Goal: Task Accomplishment & Management: Manage account settings

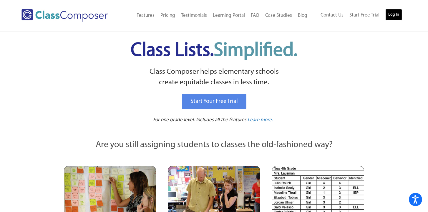
click at [394, 17] on link "Log In" at bounding box center [394, 15] width 17 height 12
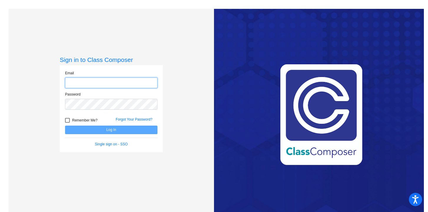
type input "[EMAIL_ADDRESS][DOMAIN_NAME]"
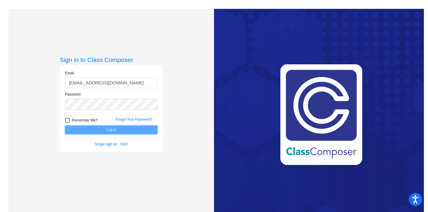
click at [147, 130] on button "Log In" at bounding box center [111, 129] width 92 height 9
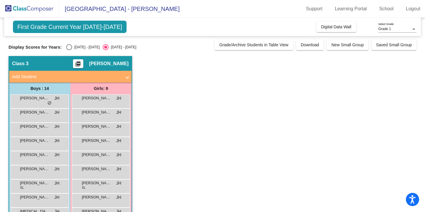
click at [67, 49] on div "Select an option" at bounding box center [69, 47] width 6 height 6
click at [69, 50] on input "2024 - 2025" at bounding box center [69, 50] width 0 height 0
radio input "true"
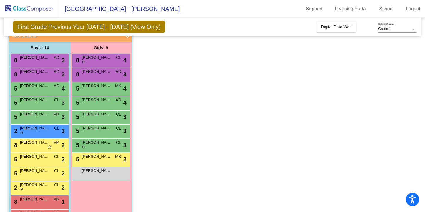
scroll to position [37, 0]
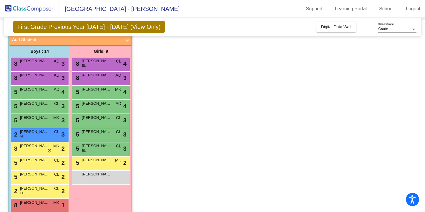
click at [105, 13] on input "2025 - 2026" at bounding box center [105, 13] width 0 height 0
radio input "true"
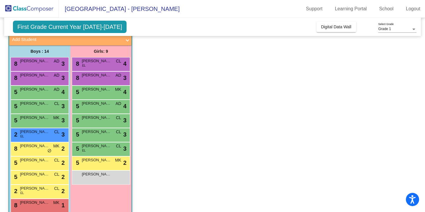
scroll to position [0, 0]
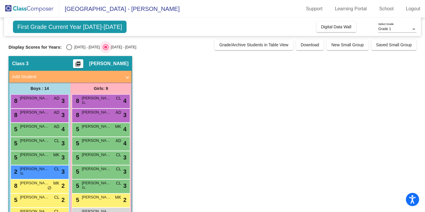
click at [69, 50] on input "2024 - 2025" at bounding box center [69, 50] width 0 height 0
radio input "true"
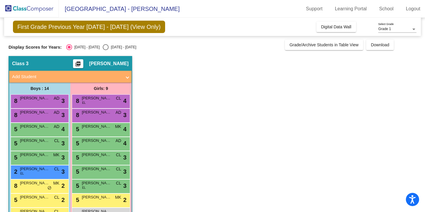
click at [139, 95] on app-classroom "Class 3 picture_as_pdf Julie Higgins Add Student First Name Last Name Student I…" at bounding box center [213, 179] width 408 height 246
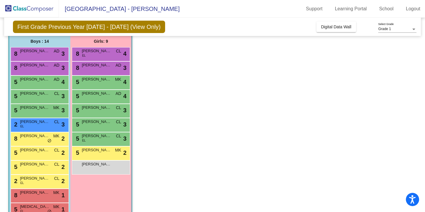
scroll to position [35, 0]
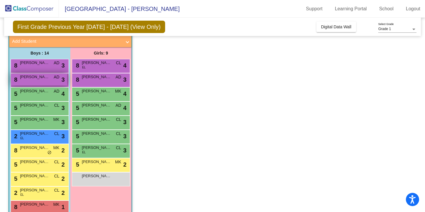
click at [47, 74] on div "8 Landon Stradford AD lock do_not_disturb_alt 3" at bounding box center [39, 79] width 56 height 12
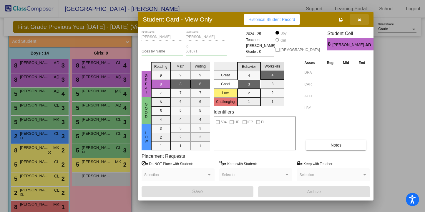
click at [361, 19] on icon "button" at bounding box center [359, 20] width 3 height 4
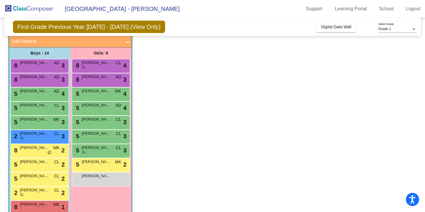
scroll to position [0, 0]
click at [165, 90] on app-classroom "Class 3 picture_as_pdf Julie Higgins Add Student First Name Last Name Student I…" at bounding box center [213, 144] width 408 height 246
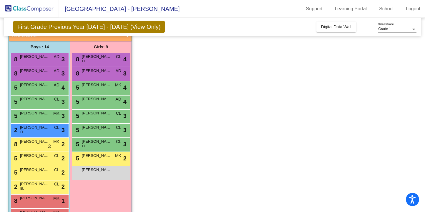
scroll to position [35, 0]
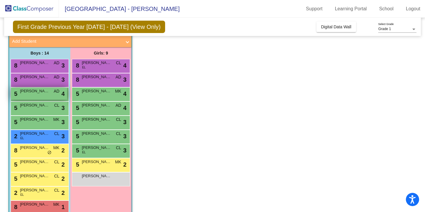
click at [50, 97] on div "5 Marcus Chase AD lock do_not_disturb_alt 4" at bounding box center [39, 93] width 56 height 12
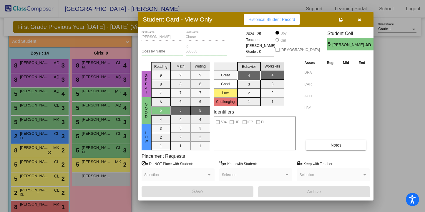
click at [360, 21] on icon "button" at bounding box center [359, 20] width 3 height 4
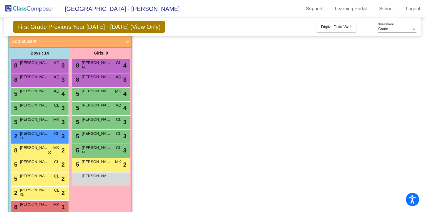
click at [132, 72] on div "Class 3 picture_as_pdf Julie Higgins Add Student First Name Last Name Student I…" at bounding box center [71, 141] width 124 height 240
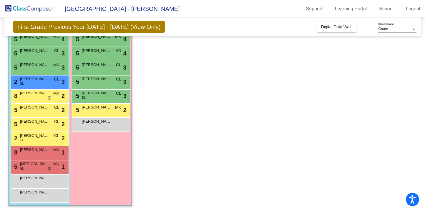
scroll to position [78, 0]
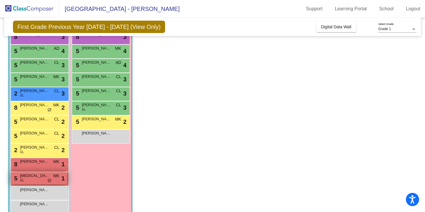
click at [33, 179] on div "5 Nikita Gurinenko EL MK lock do_not_disturb_alt 1" at bounding box center [39, 178] width 56 height 12
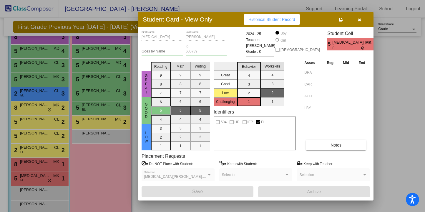
click at [361, 19] on icon "button" at bounding box center [359, 20] width 3 height 4
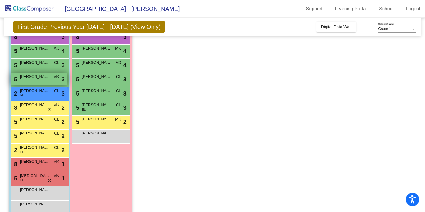
click at [39, 82] on div "5 Orhan Cantal MK lock do_not_disturb_alt 3" at bounding box center [39, 79] width 56 height 12
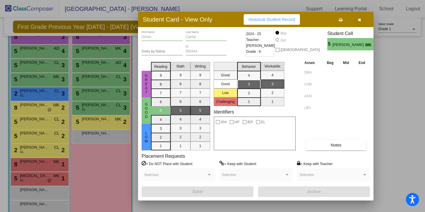
click at [98, 124] on div at bounding box center [212, 106] width 425 height 212
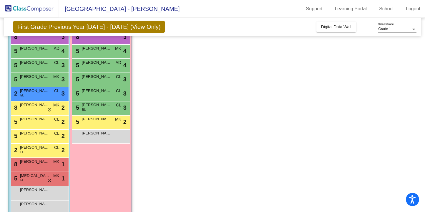
click at [98, 124] on div "5 Polina Shmeleva MK lock do_not_disturb_alt 2" at bounding box center [101, 121] width 56 height 12
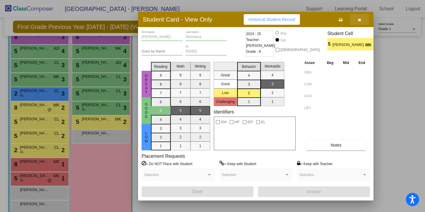
click at [359, 18] on icon "button" at bounding box center [359, 20] width 3 height 4
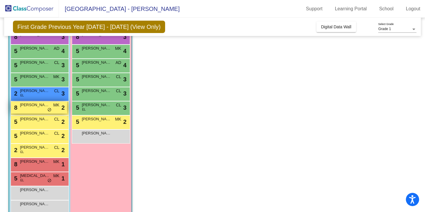
click at [42, 108] on div "8 Arjun Tota MK lock do_not_disturb_alt 2" at bounding box center [39, 107] width 56 height 12
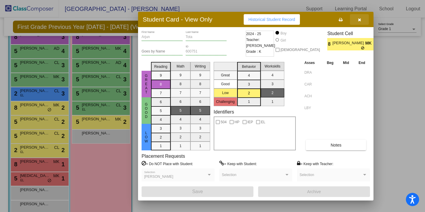
click at [359, 19] on icon "button" at bounding box center [359, 20] width 3 height 4
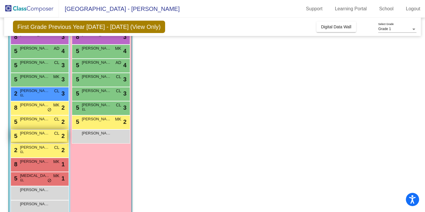
click at [34, 133] on span "Yun Nguyen" at bounding box center [34, 133] width 29 height 6
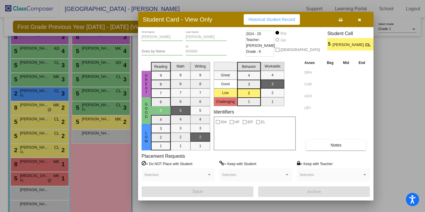
click at [85, 165] on div at bounding box center [212, 106] width 425 height 212
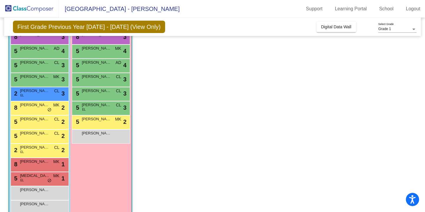
click at [160, 131] on app-classroom "Class 3 picture_as_pdf Julie Higgins Add Student First Name Last Name Student I…" at bounding box center [213, 101] width 408 height 246
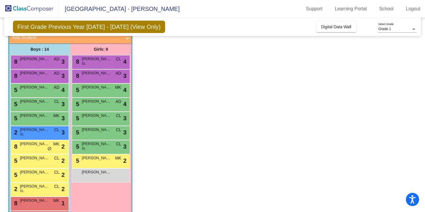
scroll to position [31, 0]
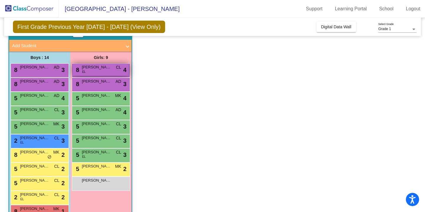
click at [108, 73] on div "8 Yvonne Weng EL CL lock do_not_disturb_alt 4" at bounding box center [101, 70] width 56 height 12
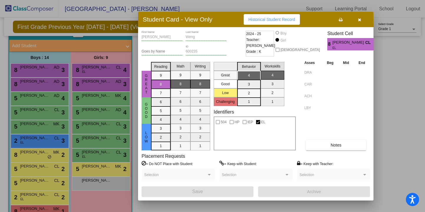
click at [373, 110] on div "Yvonne First Name Weng Last Name Goes by Name 600235 ID 2024 - 25 Teacher: Cher…" at bounding box center [256, 113] width 236 height 173
click at [384, 104] on div at bounding box center [212, 106] width 425 height 212
